Goal: Task Accomplishment & Management: Manage account settings

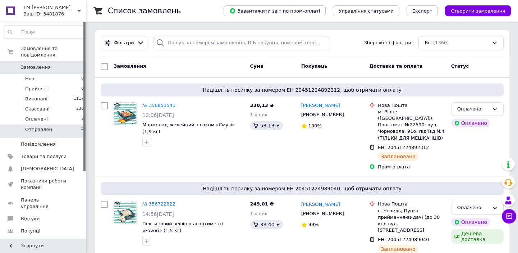
click at [32, 126] on span "Отправлен" at bounding box center [38, 129] width 27 height 6
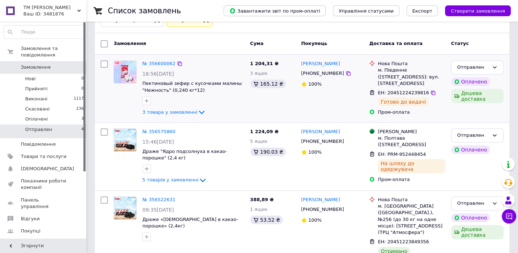
scroll to position [136, 0]
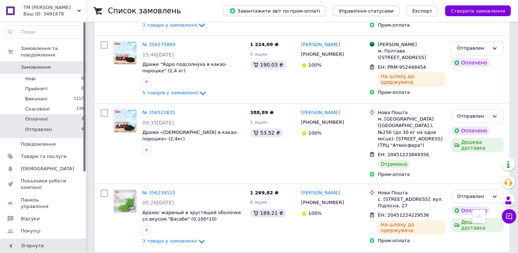
click at [50, 114] on li "Оплачені 3" at bounding box center [44, 119] width 88 height 10
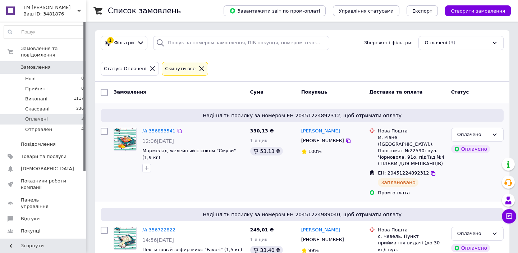
click at [190, 177] on div "№ 356853541 12:06[DATE] Мармелад желейный с соком "Смузи" (1,9 кг)" at bounding box center [179, 162] width 137 height 74
click at [20, 228] on span at bounding box center [10, 231] width 21 height 6
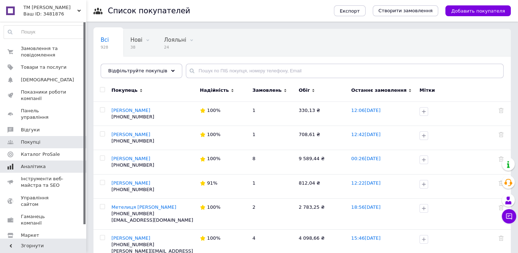
click at [33, 160] on link "Аналітика" at bounding box center [44, 166] width 88 height 12
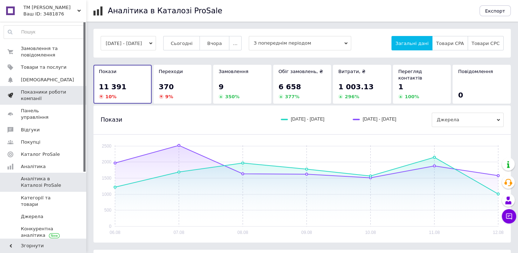
click at [40, 97] on span "Показники роботи компанії" at bounding box center [44, 95] width 46 height 13
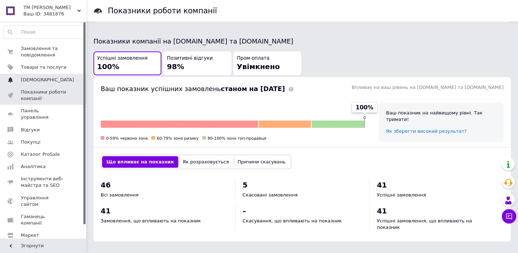
scroll to position [128, 0]
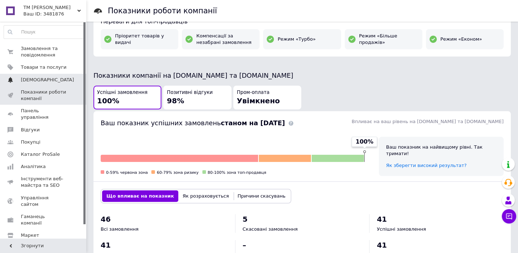
click at [40, 81] on span "[DEMOGRAPHIC_DATA]" at bounding box center [47, 80] width 53 height 6
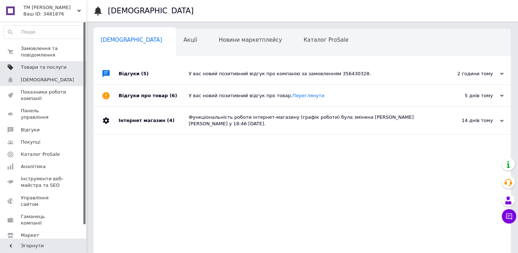
click at [29, 72] on link "Товари та послуги" at bounding box center [44, 67] width 88 height 12
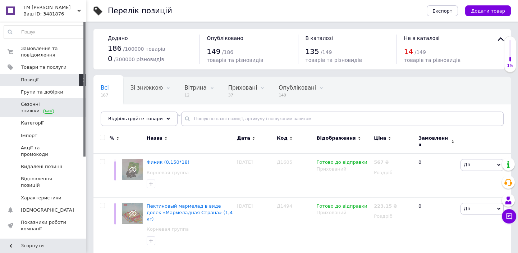
click at [27, 107] on span "Сезонні знижки" at bounding box center [44, 107] width 46 height 13
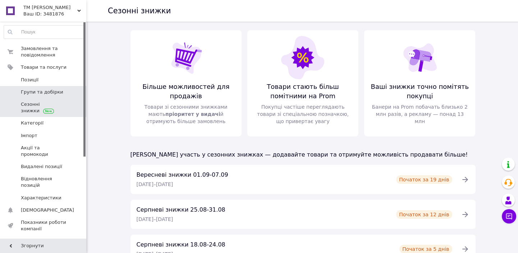
click at [36, 93] on span "Групи та добірки" at bounding box center [42, 92] width 42 height 6
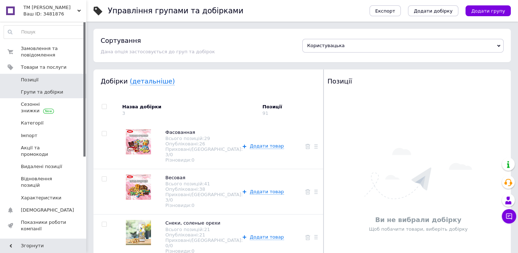
click at [29, 82] on span "Позиції" at bounding box center [30, 80] width 18 height 6
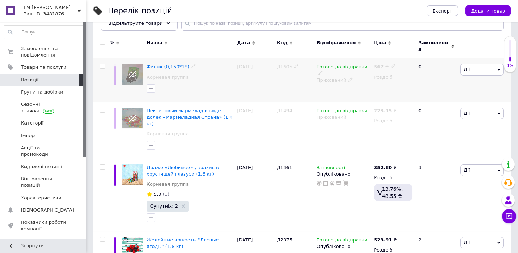
scroll to position [98, 0]
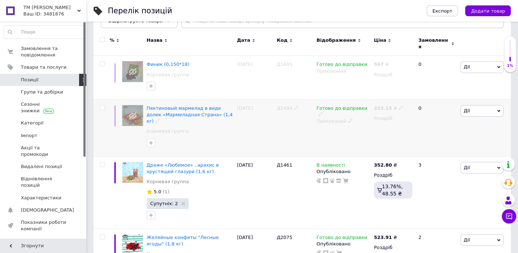
click at [101, 105] on input "checkbox" at bounding box center [102, 107] width 5 height 5
checkbox input "true"
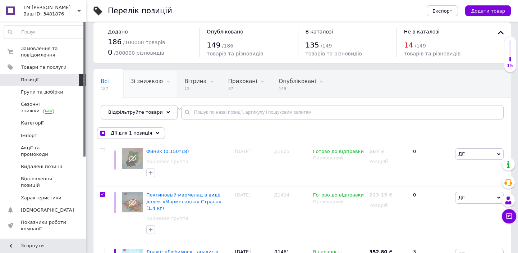
scroll to position [0, 0]
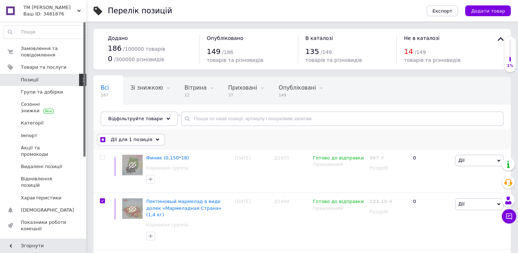
click at [141, 139] on span "Дії для 1 позиція" at bounding box center [131, 139] width 41 height 6
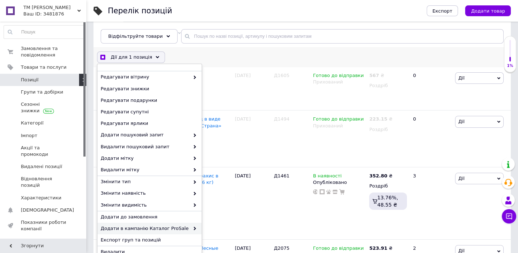
scroll to position [98, 0]
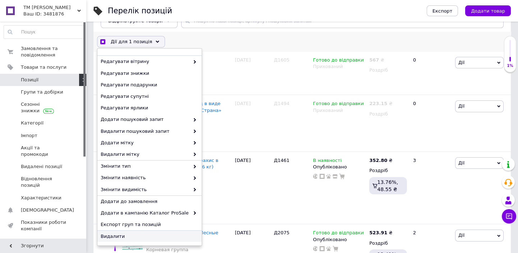
click at [124, 234] on span "Видалити" at bounding box center [149, 236] width 96 height 6
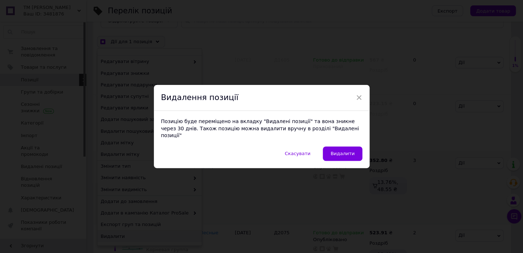
drag, startPoint x: 346, startPoint y: 151, endPoint x: 343, endPoint y: 150, distance: 3.6
click at [346, 151] on span "Видалити" at bounding box center [343, 153] width 24 height 5
checkbox input "true"
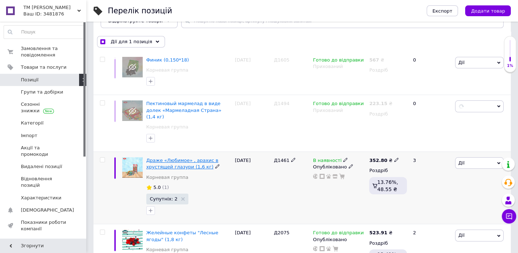
checkbox input "false"
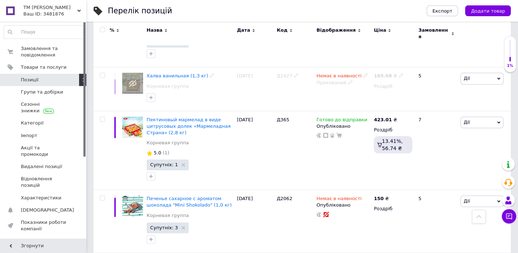
scroll to position [843, 0]
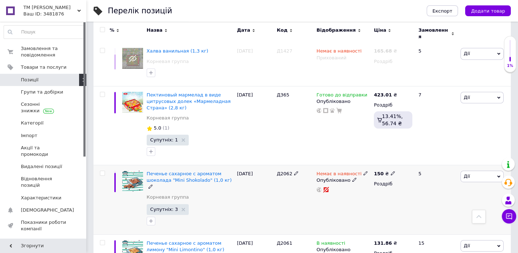
click at [352, 177] on icon at bounding box center [354, 179] width 4 height 4
click at [336, 189] on li "Прихований" at bounding box center [342, 194] width 56 height 10
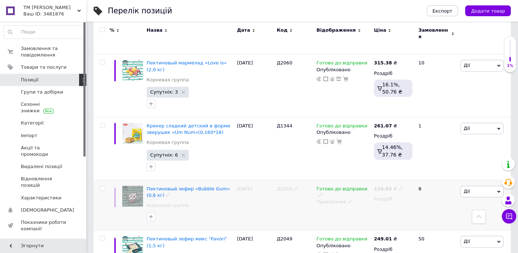
scroll to position [1104, 0]
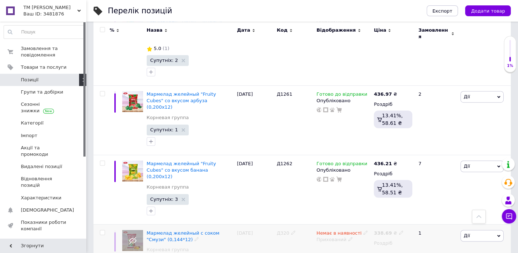
click at [100, 230] on input "checkbox" at bounding box center [102, 232] width 5 height 5
checkbox input "true"
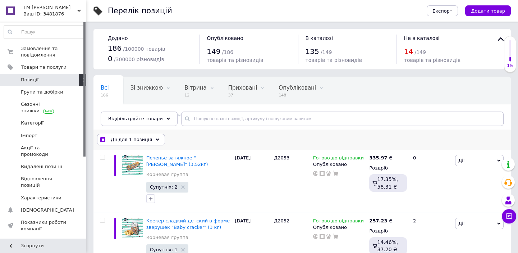
click at [147, 139] on div "Дії для 1 позиція" at bounding box center [131, 140] width 68 height 12
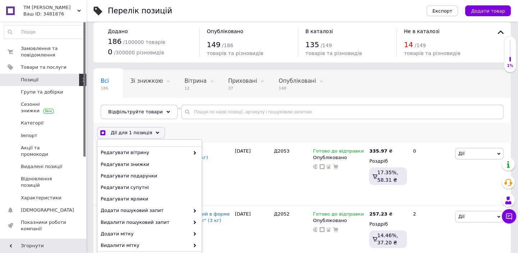
scroll to position [98, 0]
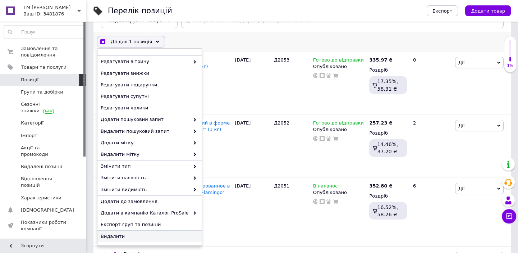
click at [123, 235] on span "Видалити" at bounding box center [149, 236] width 96 height 6
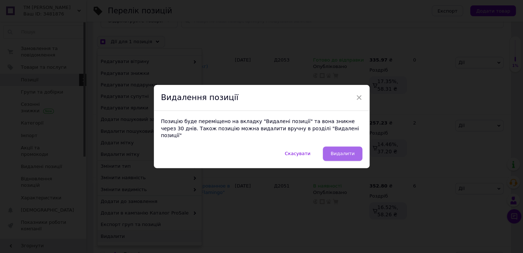
click at [345, 151] on span "Видалити" at bounding box center [343, 153] width 24 height 5
checkbox input "true"
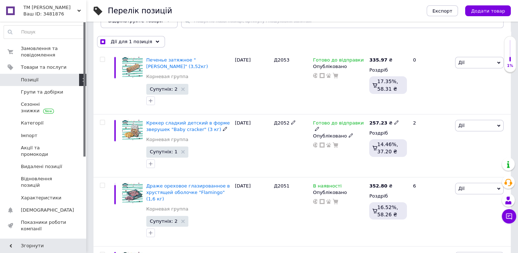
checkbox input "false"
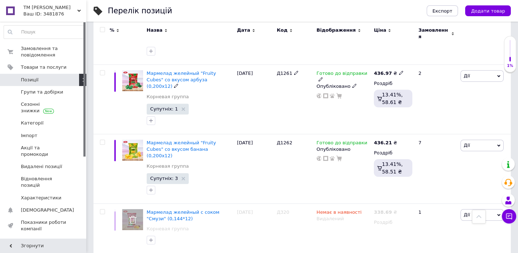
scroll to position [1135, 0]
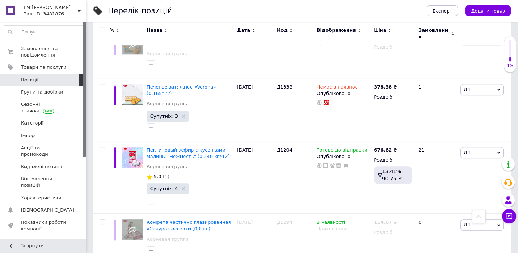
scroll to position [885, 0]
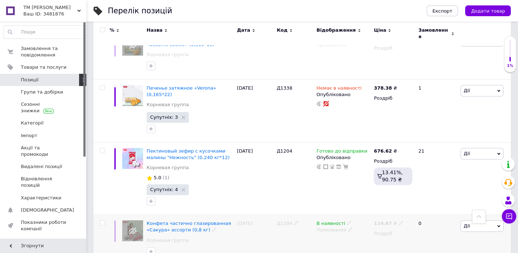
click at [103, 220] on input "checkbox" at bounding box center [102, 222] width 5 height 5
checkbox input "true"
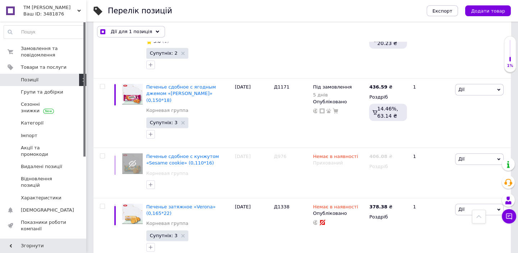
scroll to position [755, 0]
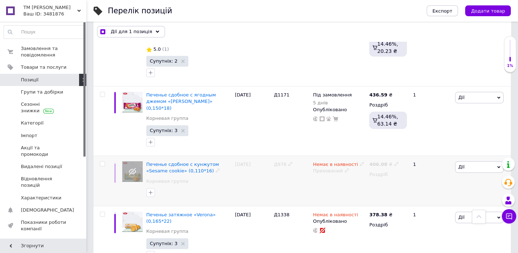
click at [103, 161] on input "checkbox" at bounding box center [102, 163] width 5 height 5
checkbox input "true"
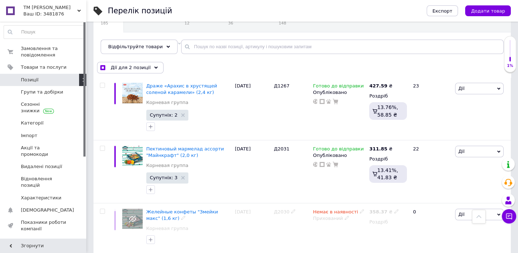
scroll to position [35, 0]
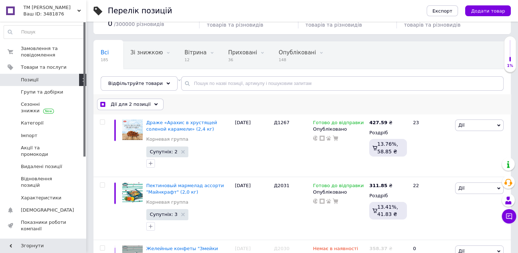
click at [139, 104] on span "Дії для 2 позиції" at bounding box center [131, 104] width 40 height 6
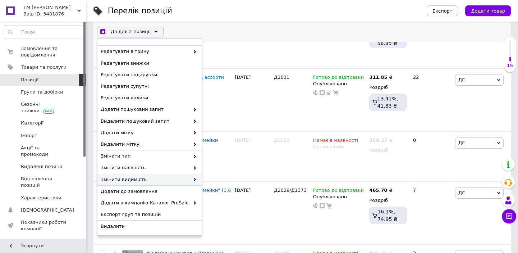
scroll to position [199, 0]
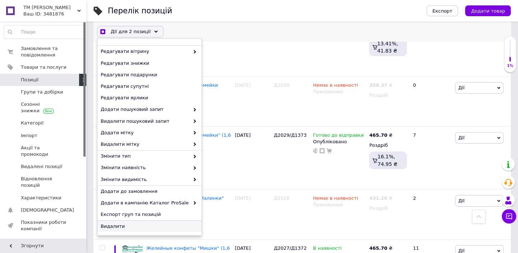
click at [131, 224] on span "Видалити" at bounding box center [149, 226] width 96 height 6
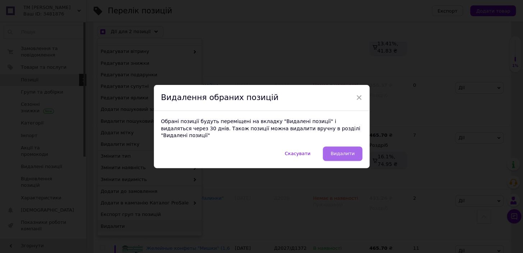
click at [350, 151] on span "Видалити" at bounding box center [343, 153] width 24 height 5
checkbox input "true"
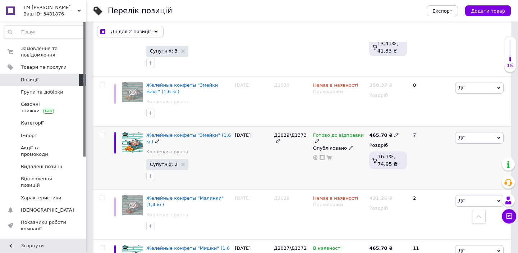
checkbox input "false"
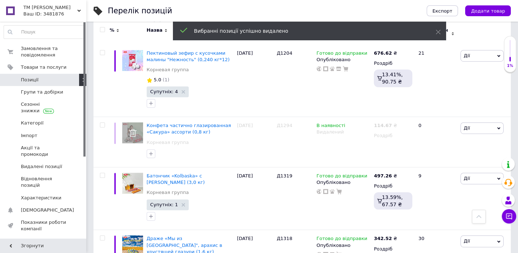
scroll to position [1115, 0]
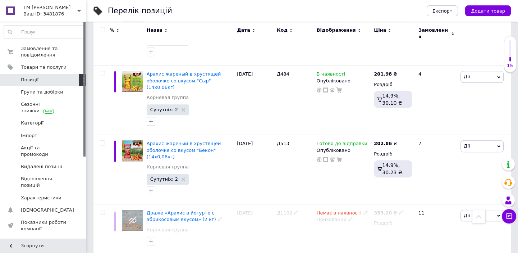
scroll to position [1182, 0]
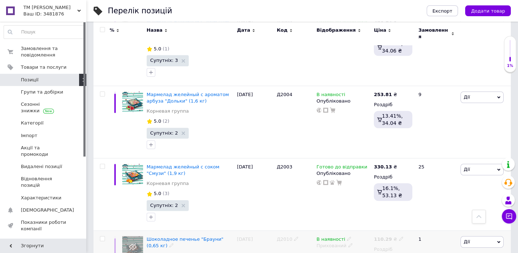
scroll to position [1163, 0]
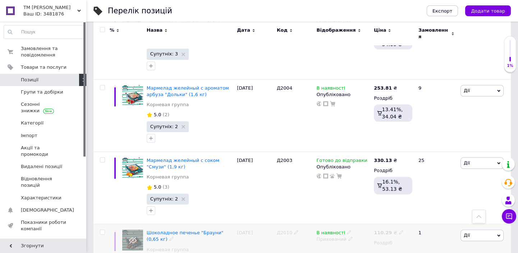
click at [104, 230] on input "checkbox" at bounding box center [102, 232] width 5 height 5
checkbox input "true"
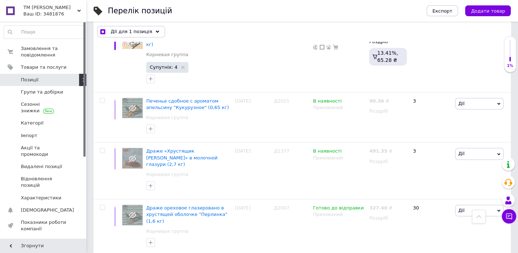
scroll to position [692, 0]
click at [103, 149] on input "checkbox" at bounding box center [102, 151] width 5 height 5
checkbox input "true"
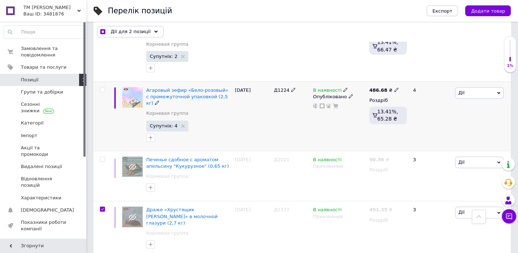
scroll to position [627, 0]
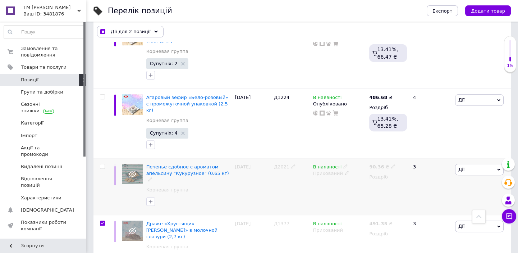
click at [102, 164] on input "checkbox" at bounding box center [102, 166] width 5 height 5
checkbox input "true"
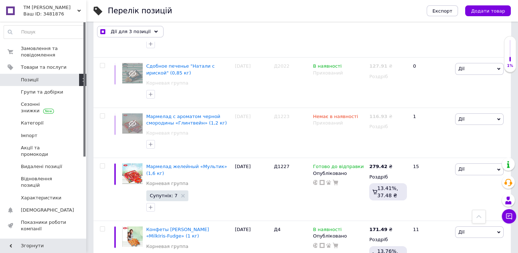
scroll to position [169, 0]
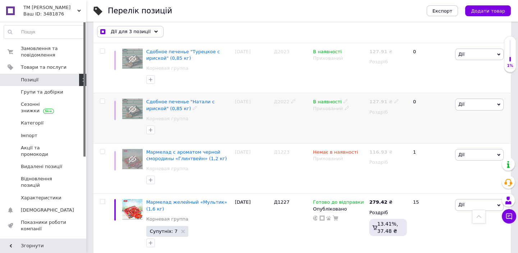
click at [102, 99] on input "checkbox" at bounding box center [102, 101] width 5 height 5
checkbox input "true"
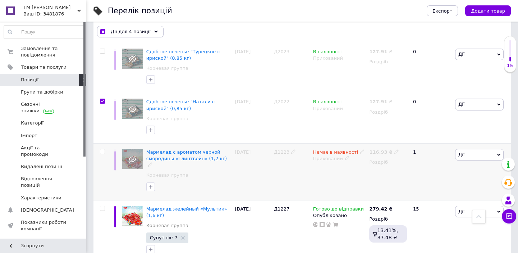
click at [102, 149] on input "checkbox" at bounding box center [102, 151] width 5 height 5
checkbox input "true"
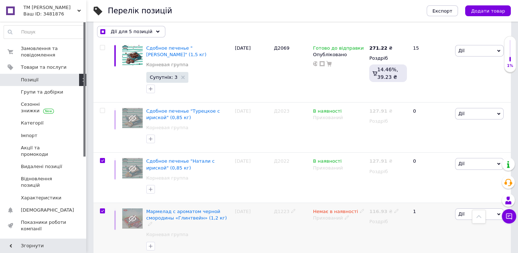
scroll to position [104, 0]
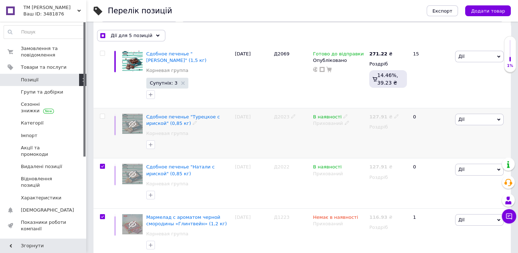
click at [101, 114] on input "checkbox" at bounding box center [102, 116] width 5 height 5
checkbox input "true"
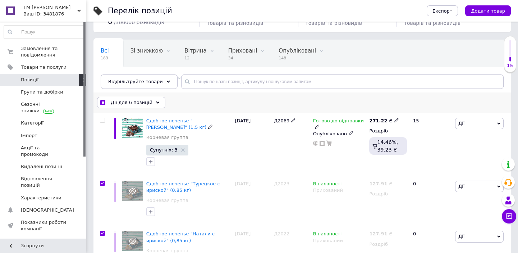
scroll to position [0, 0]
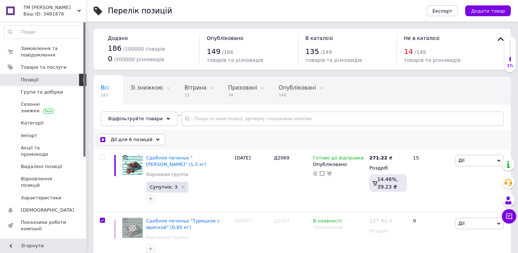
click at [140, 139] on span "Дії для 6 позицій" at bounding box center [132, 139] width 42 height 6
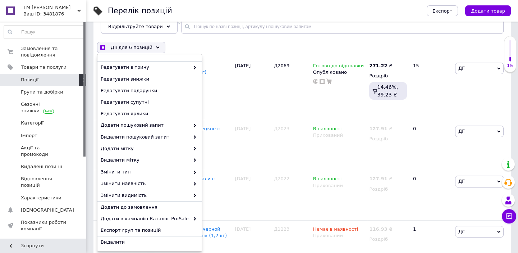
scroll to position [196, 0]
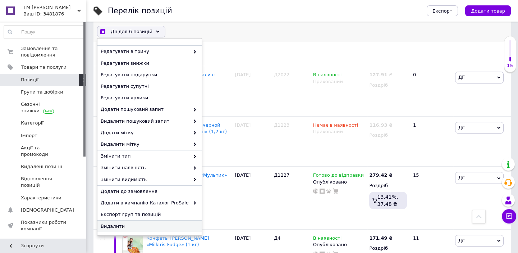
click at [117, 225] on span "Видалити" at bounding box center [149, 226] width 96 height 6
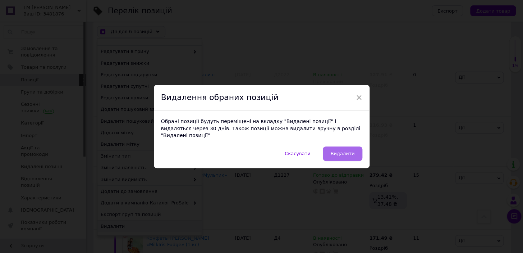
click at [350, 151] on span "Видалити" at bounding box center [343, 153] width 24 height 5
checkbox input "true"
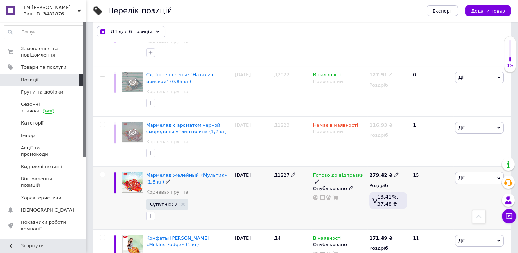
checkbox input "false"
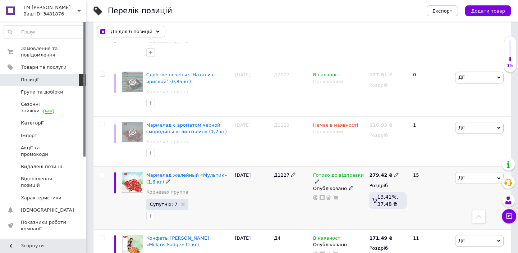
checkbox input "false"
